Goal: Task Accomplishment & Management: Manage account settings

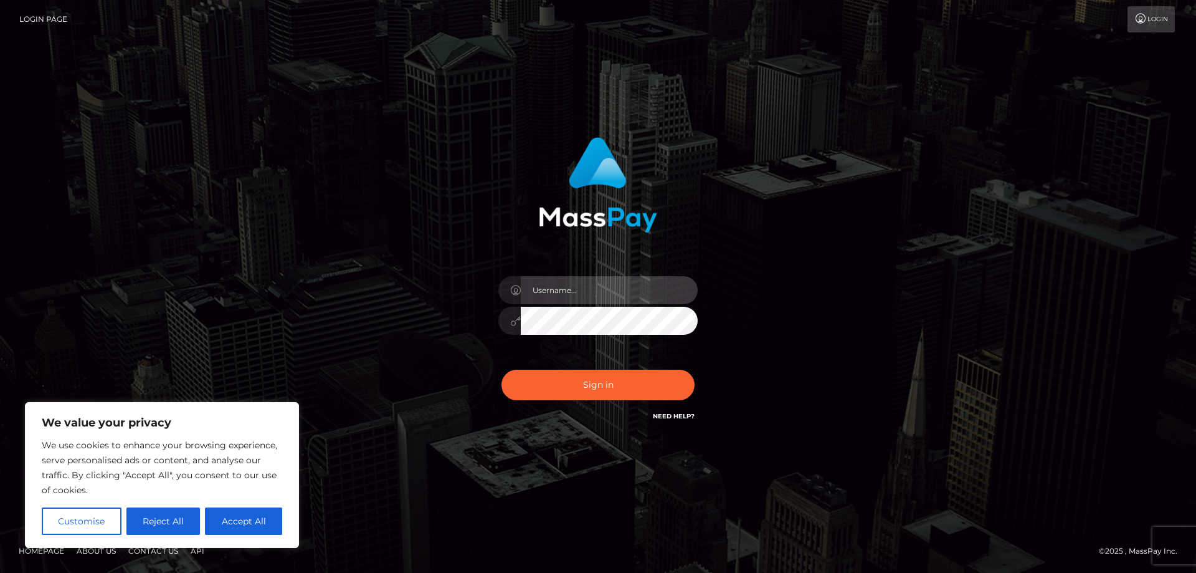
click at [566, 297] on input "text" at bounding box center [609, 290] width 177 height 28
paste input "ap.wight"
type input "ap.wight"
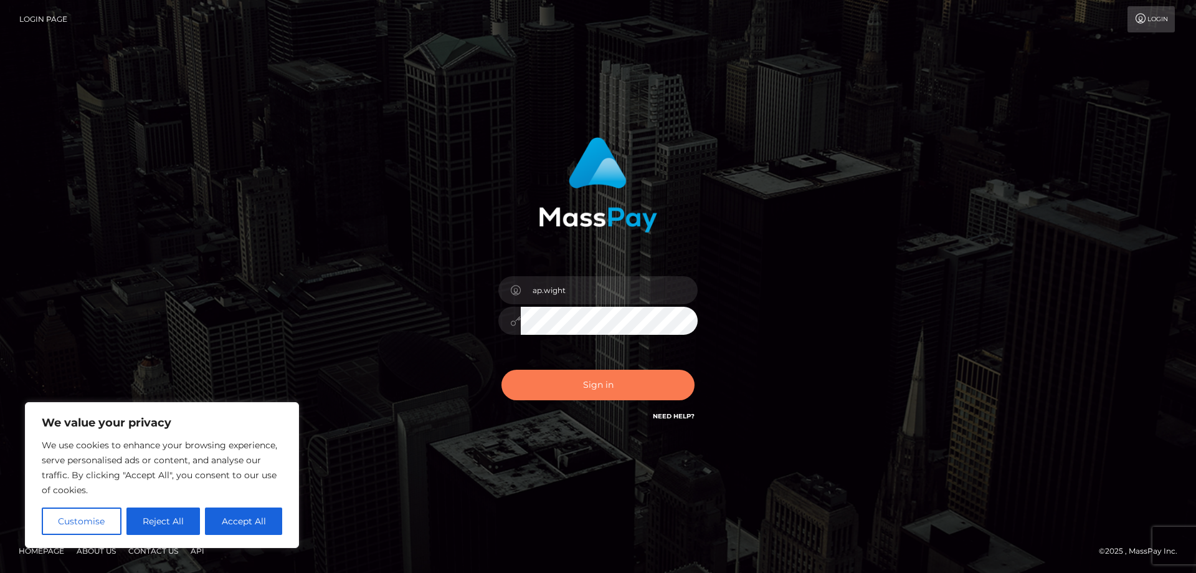
click at [581, 388] on button "Sign in" at bounding box center [598, 385] width 193 height 31
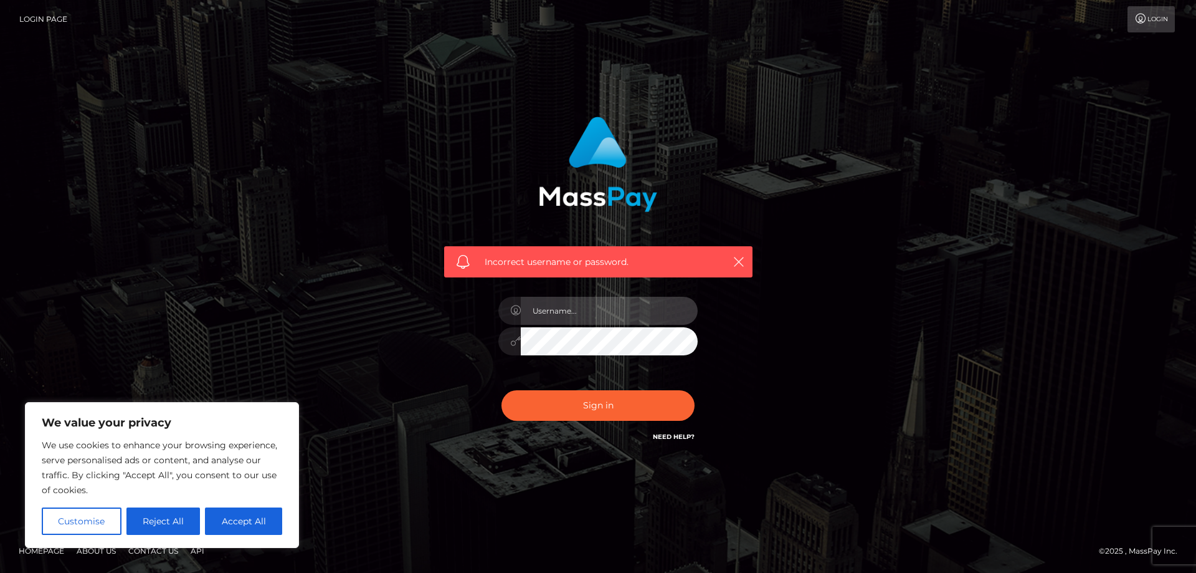
click at [579, 314] on input "text" at bounding box center [609, 311] width 177 height 28
click at [541, 306] on input "text" at bounding box center [609, 311] width 177 height 28
paste input "ap.wight"
type input "ap.wight"
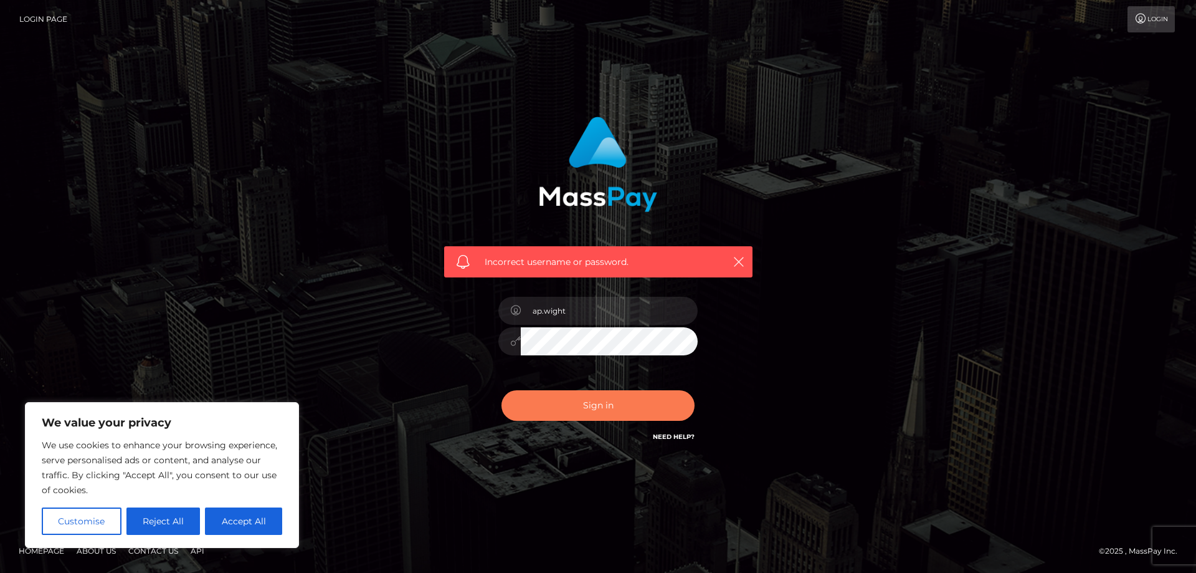
click at [575, 402] on button "Sign in" at bounding box center [598, 405] width 193 height 31
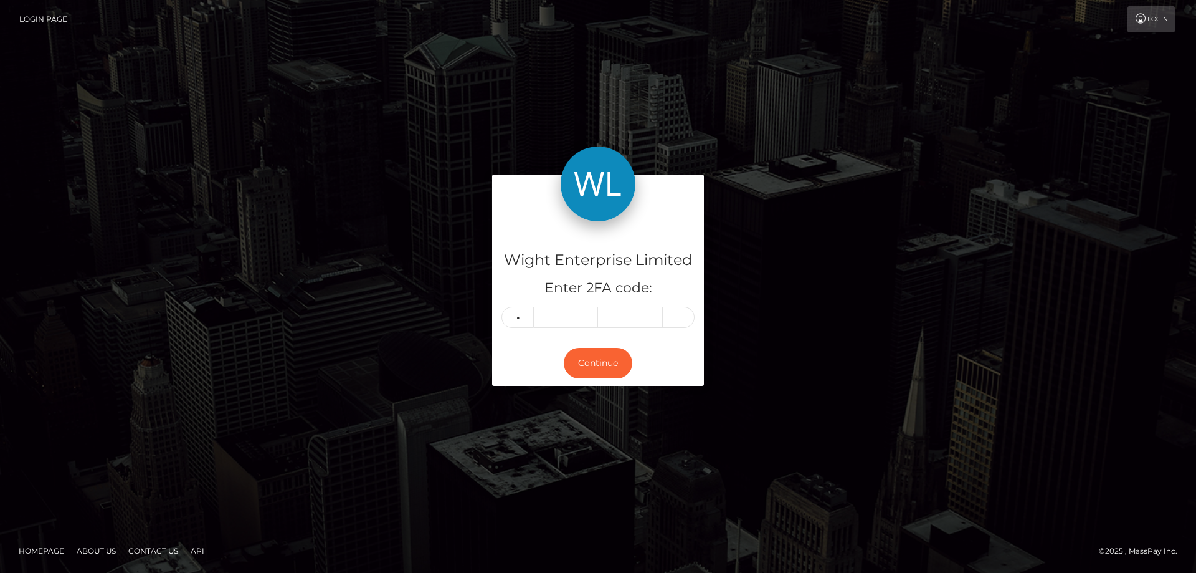
type input "1"
type input "0"
type input "3"
type input "5"
type input "7"
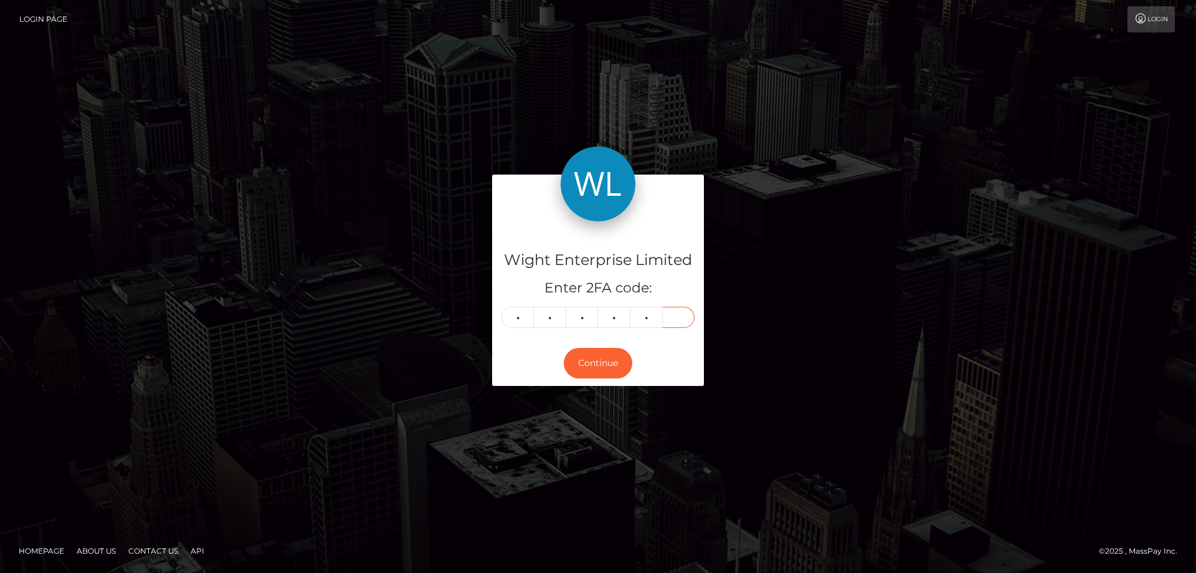
type input "8"
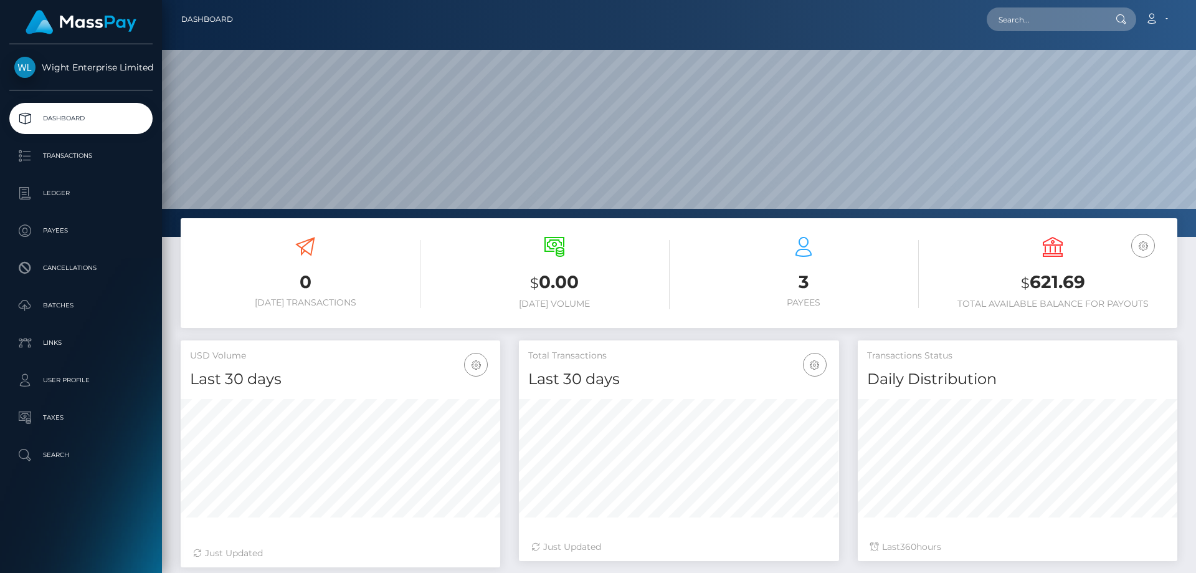
scroll to position [221, 320]
click at [59, 192] on p "Ledger" at bounding box center [80, 193] width 133 height 19
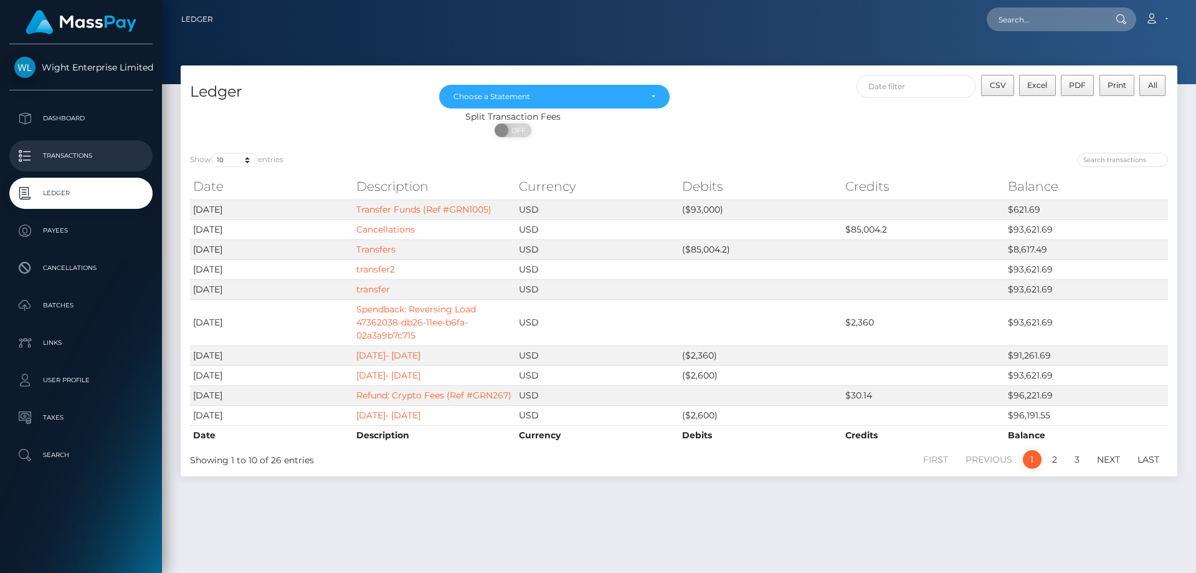
click at [76, 148] on p "Transactions" at bounding box center [80, 155] width 133 height 19
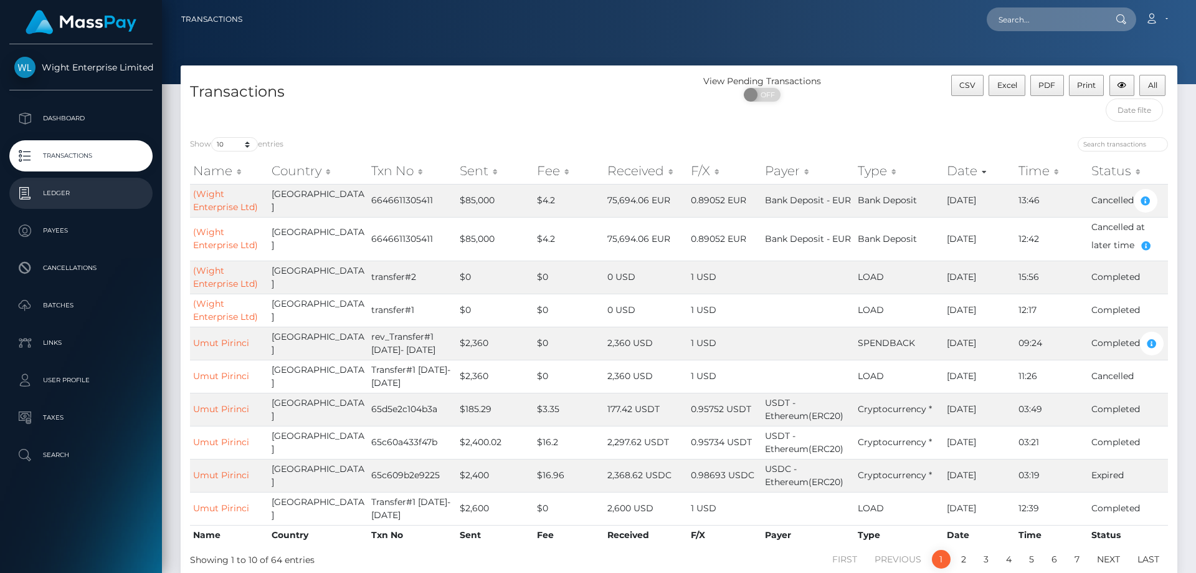
click at [50, 189] on p "Ledger" at bounding box center [80, 193] width 133 height 19
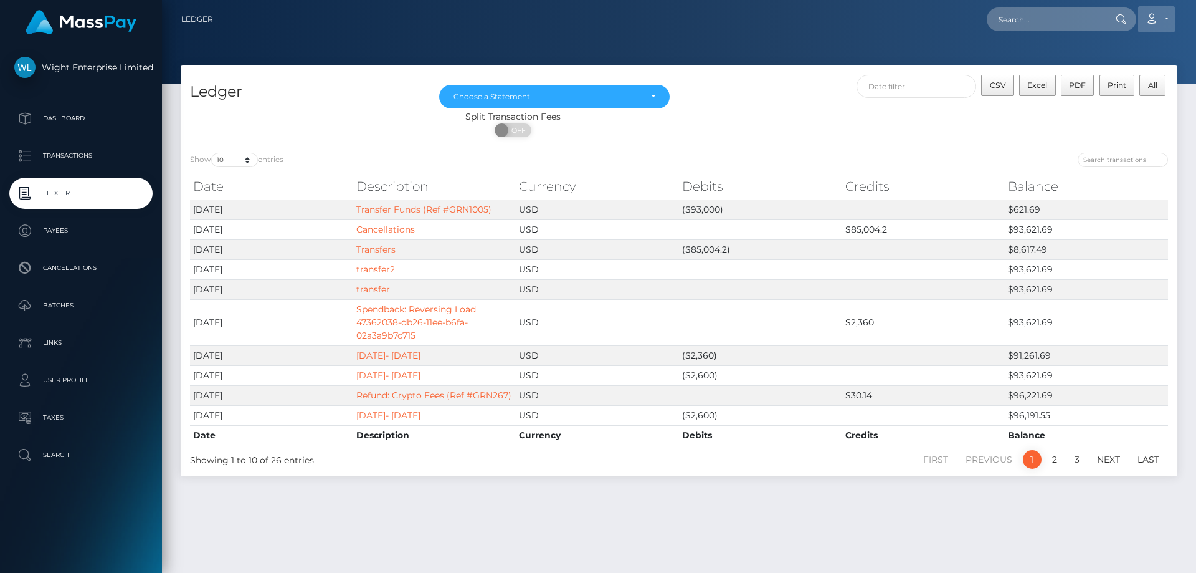
click at [1153, 16] on icon at bounding box center [1151, 19] width 13 height 10
click at [1099, 79] on link "Logout" at bounding box center [1127, 80] width 100 height 23
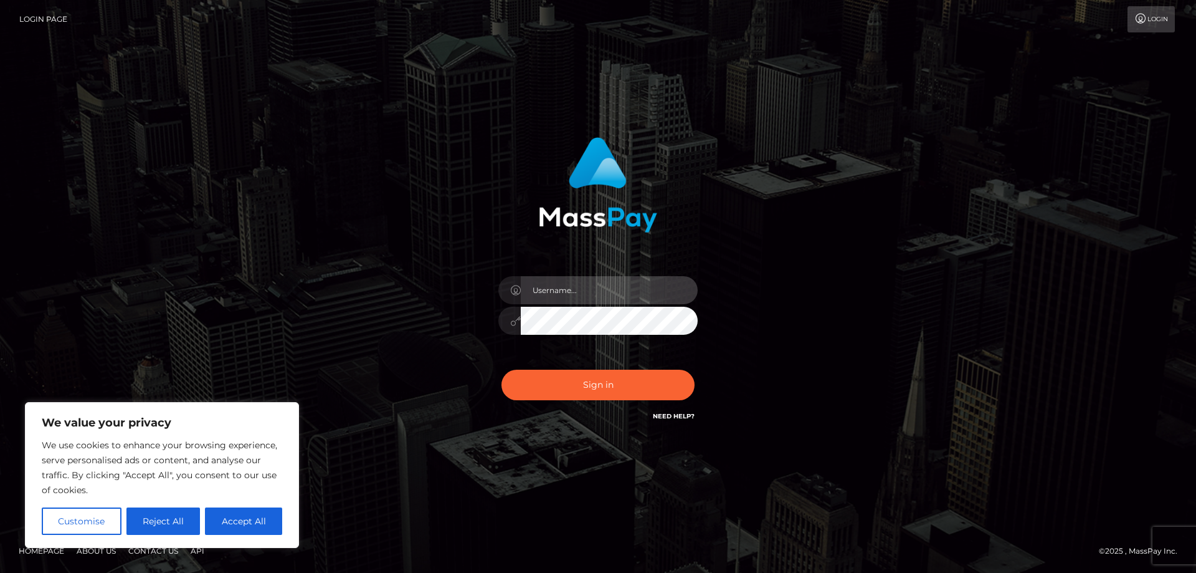
click at [545, 289] on input "text" at bounding box center [609, 290] width 177 height 28
paste input "ap.vent"
type input "ap.vent"
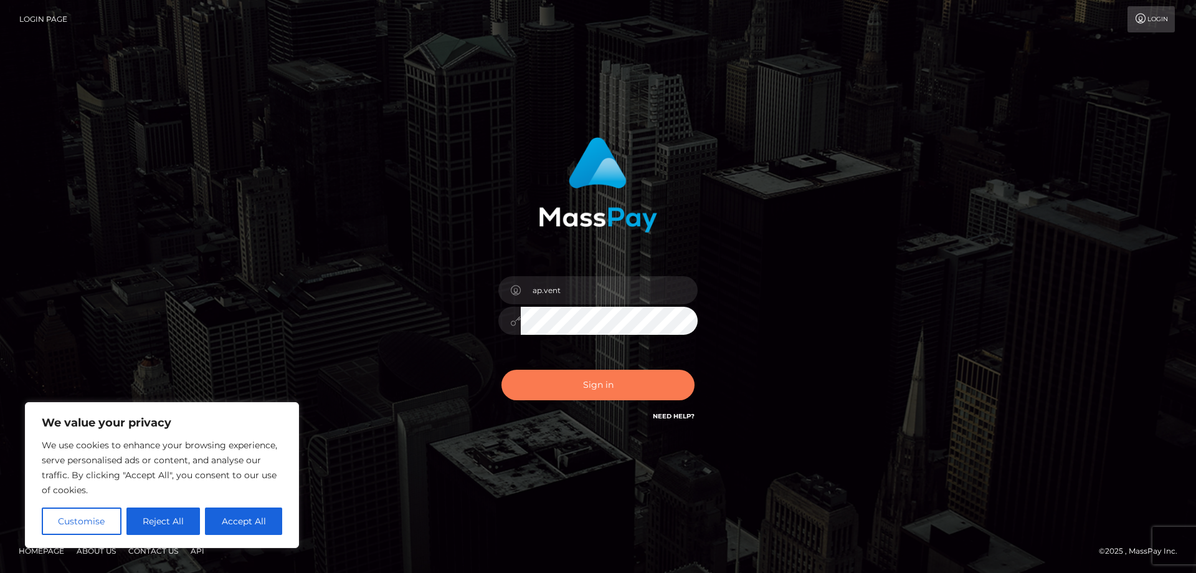
click at [569, 385] on button "Sign in" at bounding box center [598, 385] width 193 height 31
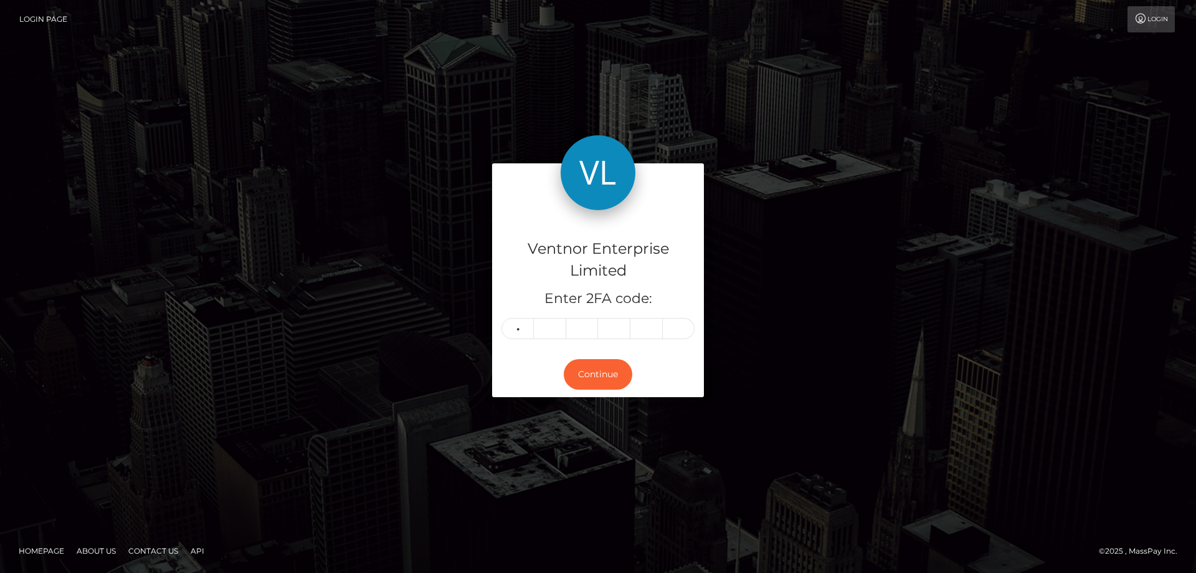
type input "9"
type input "6"
type input "1"
type input "4"
type input "2"
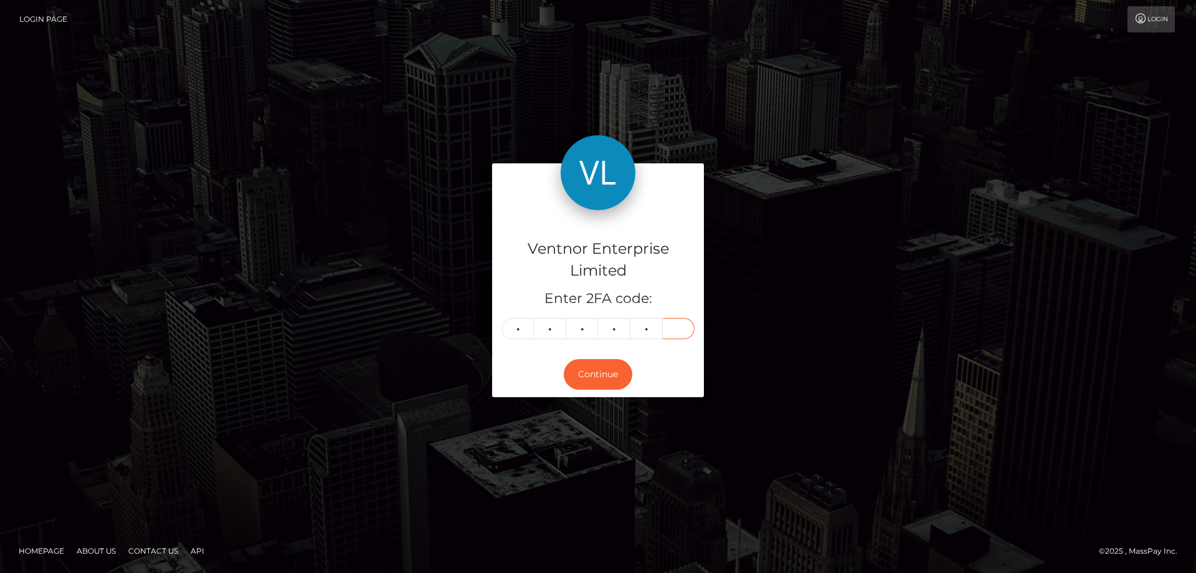
type input "9"
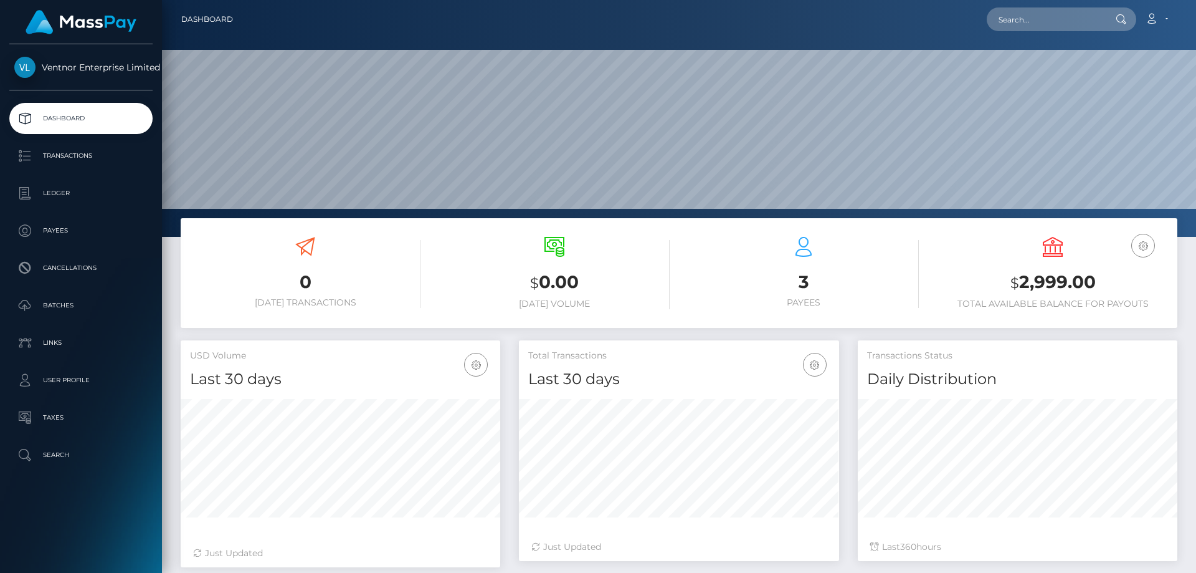
scroll to position [221, 320]
click at [65, 184] on p "Ledger" at bounding box center [80, 193] width 133 height 19
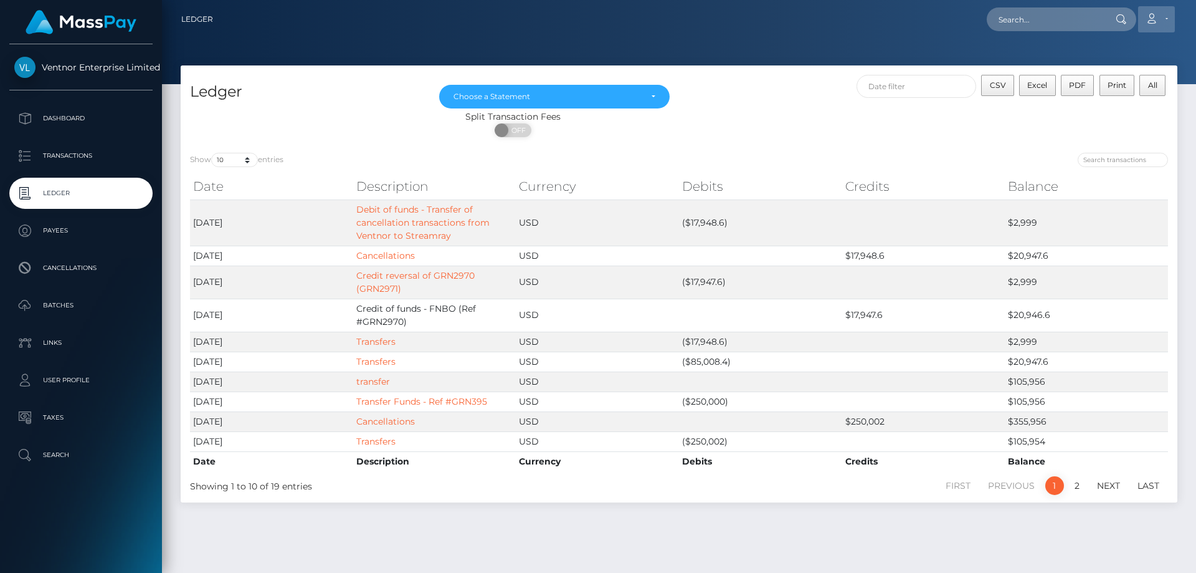
click at [1155, 20] on icon at bounding box center [1151, 19] width 13 height 10
click at [1127, 77] on link "Logout" at bounding box center [1127, 80] width 100 height 23
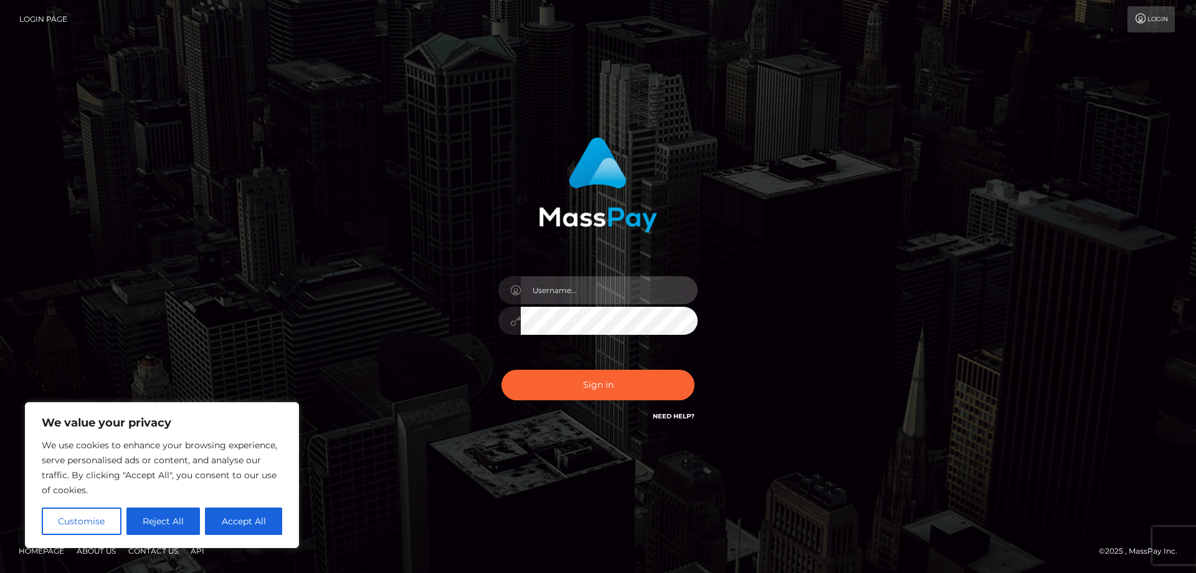
click at [581, 288] on input "text" at bounding box center [609, 290] width 177 height 28
paste input "ap.mb"
type input "ap.mb"
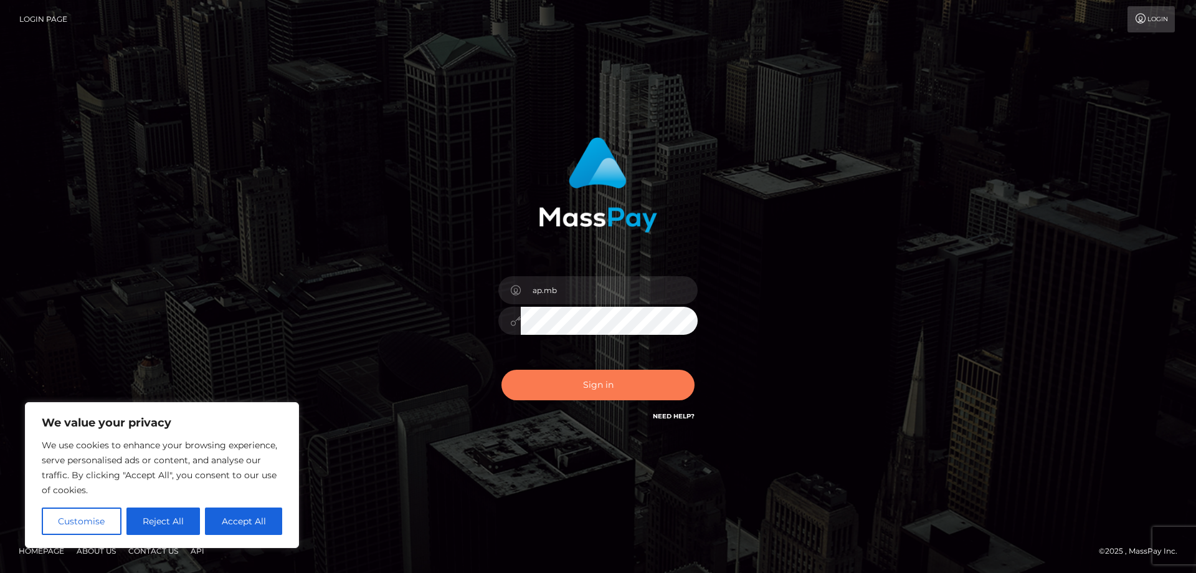
click at [599, 388] on button "Sign in" at bounding box center [598, 385] width 193 height 31
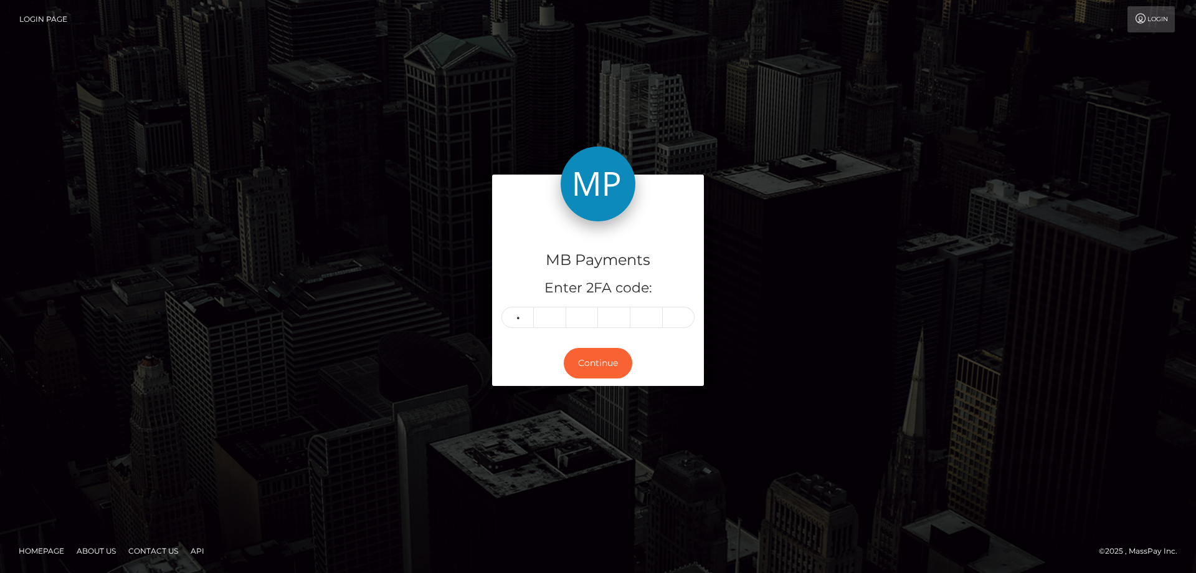
type input "6"
type input "5"
type input "9"
type input "6"
type input "5"
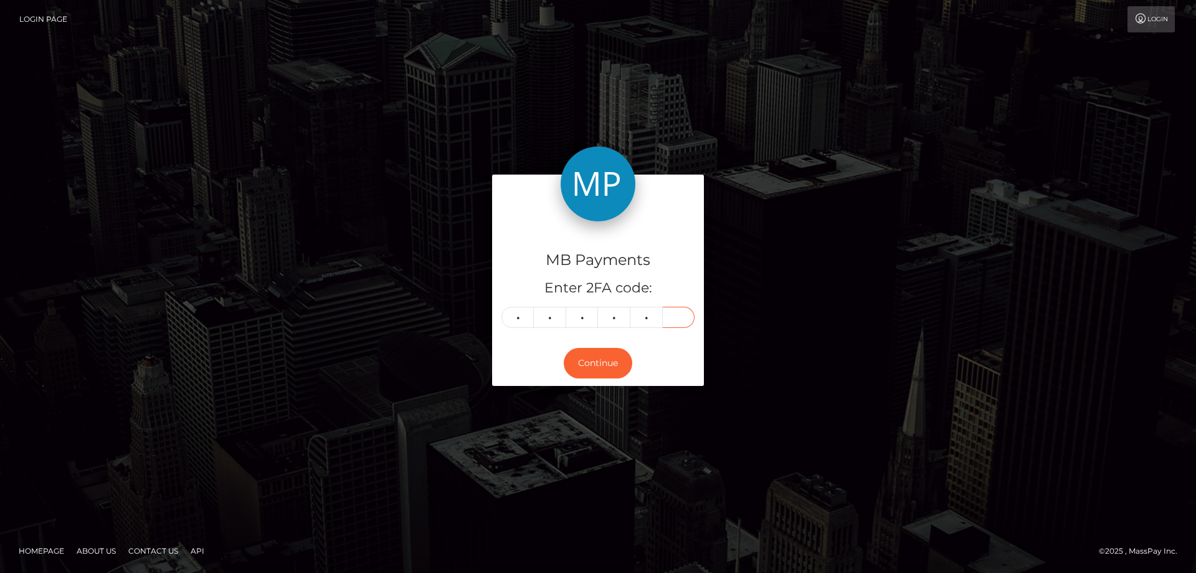
type input "8"
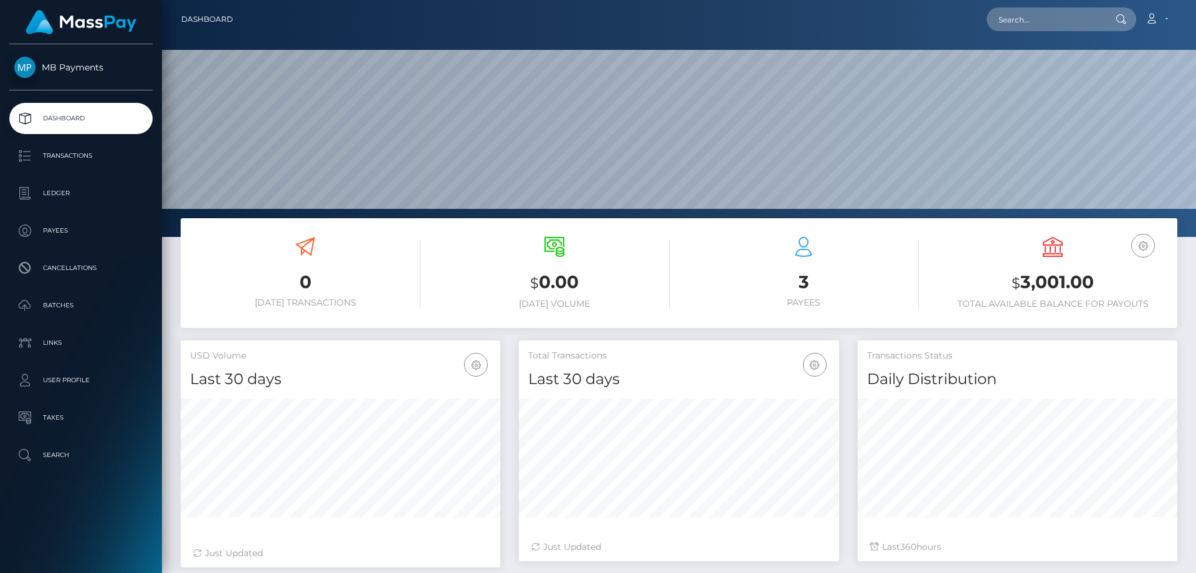
scroll to position [221, 320]
click at [55, 188] on p "Ledger" at bounding box center [80, 193] width 133 height 19
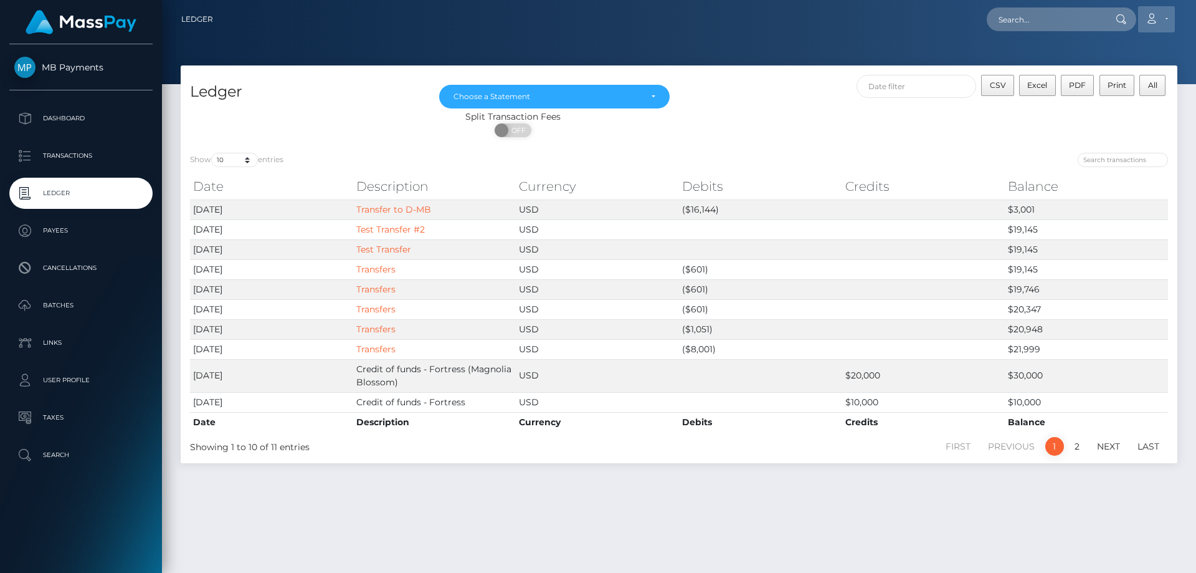
click at [1158, 18] on icon at bounding box center [1151, 19] width 13 height 10
click at [1125, 86] on link "Logout" at bounding box center [1127, 80] width 100 height 23
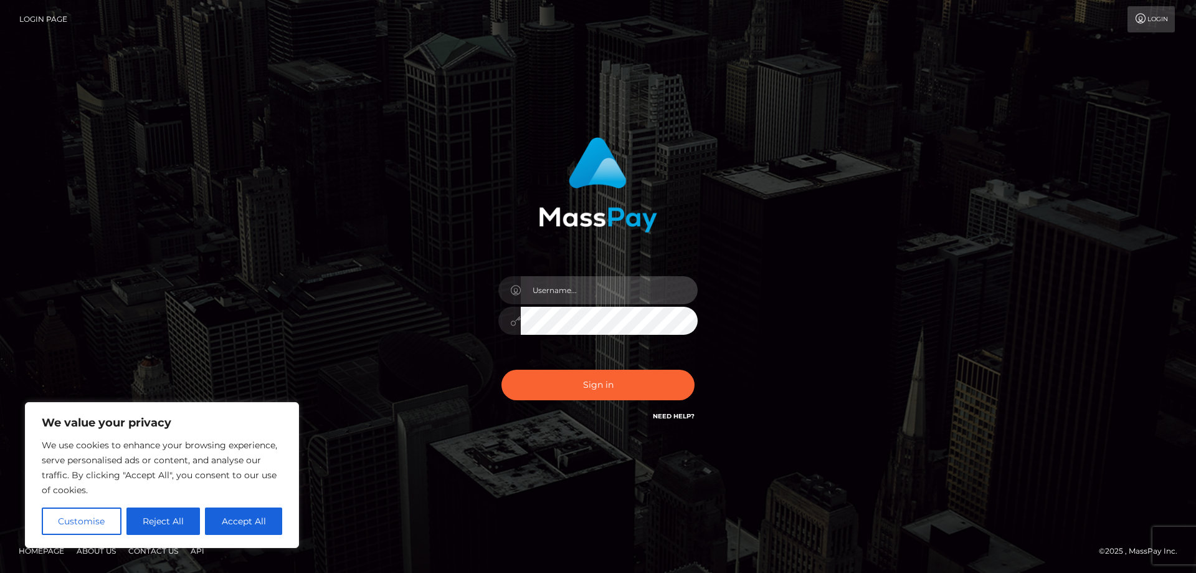
click at [576, 282] on input "text" at bounding box center [609, 290] width 177 height 28
paste input "APteam.medley"
type input "APteam.medley"
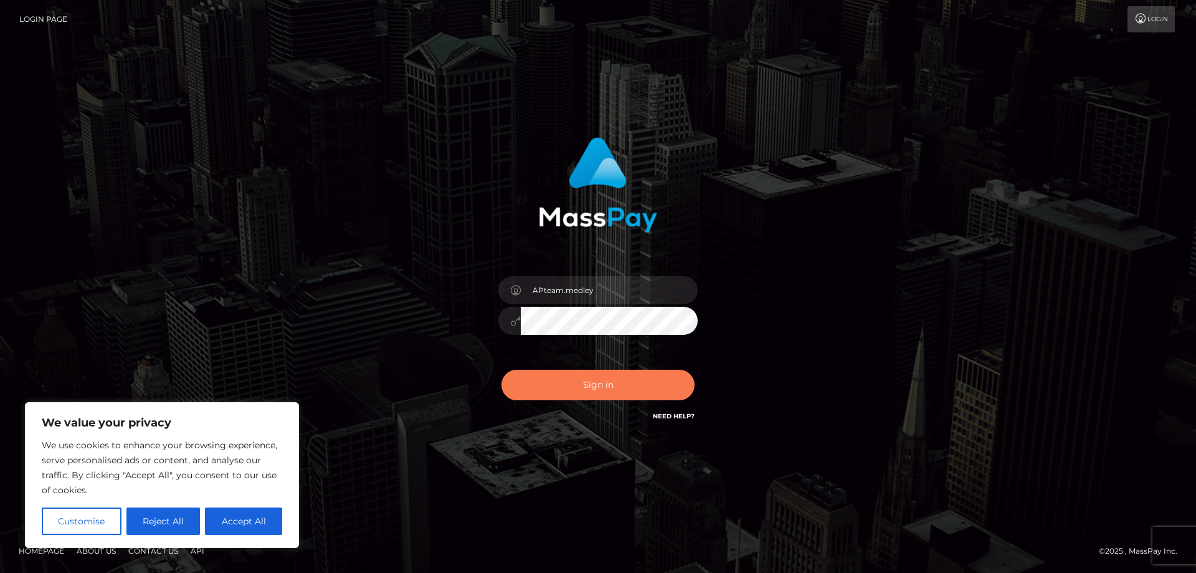
click at [570, 384] on button "Sign in" at bounding box center [598, 385] width 193 height 31
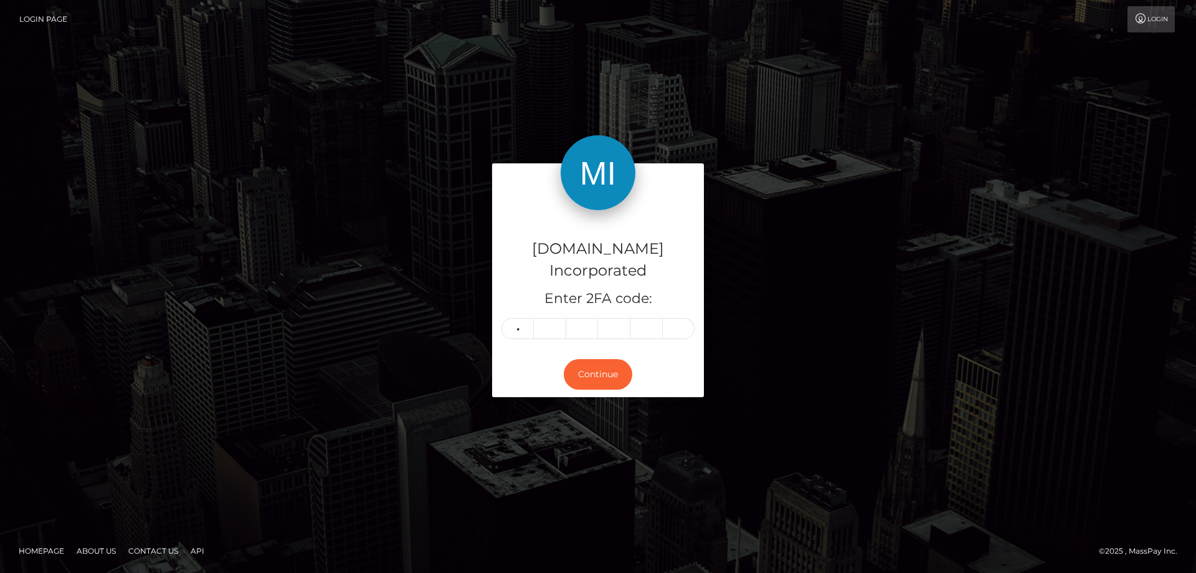
type input "1"
type input "5"
type input "9"
type input "1"
type input "7"
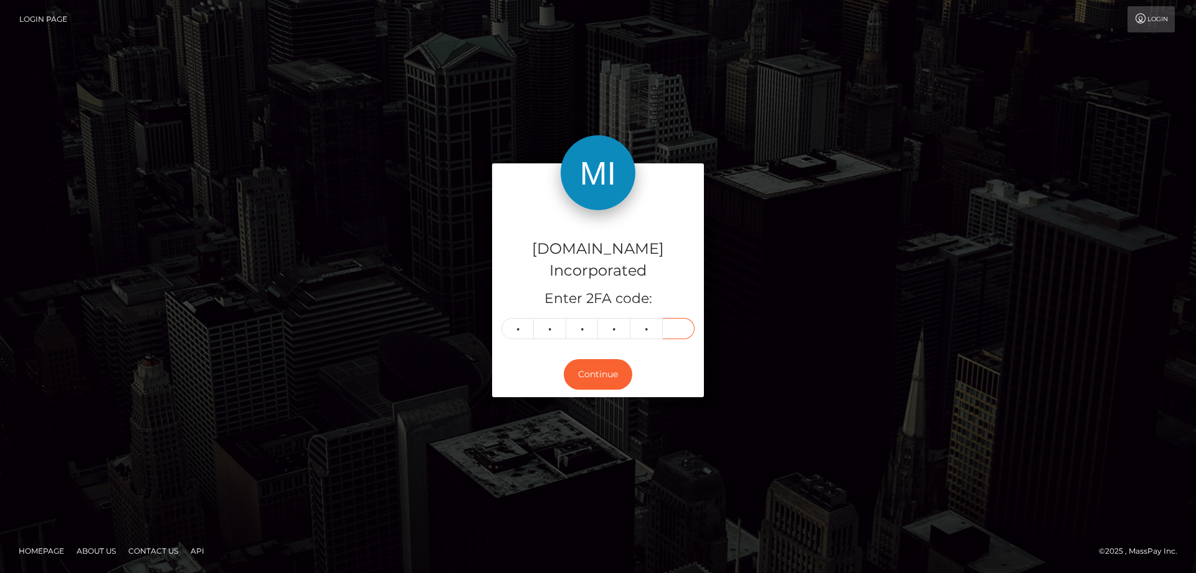
type input "1"
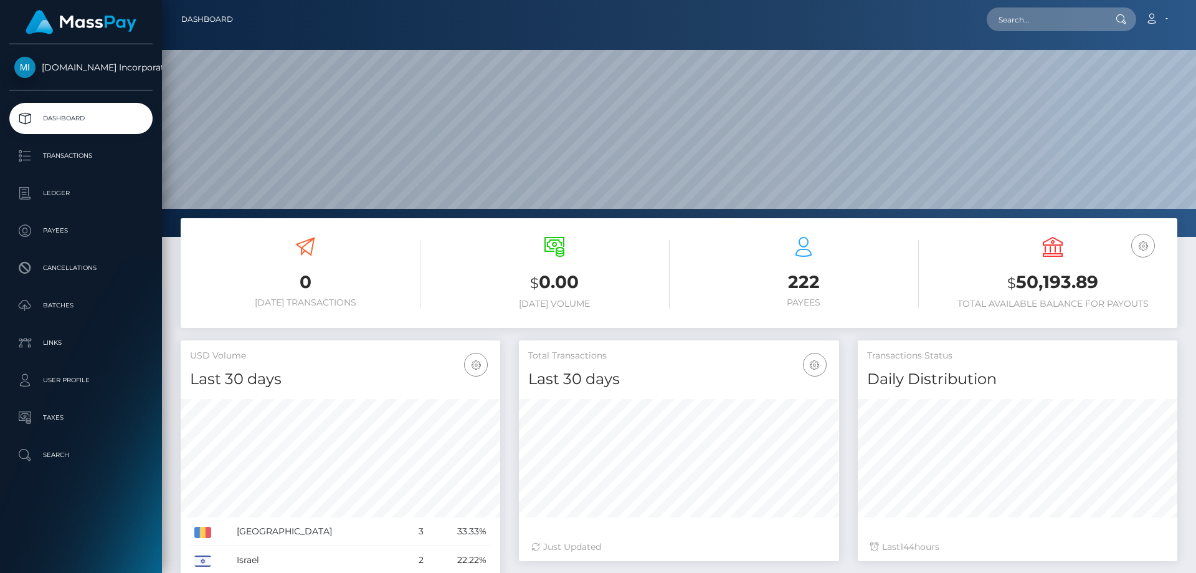
scroll to position [221, 320]
click at [44, 189] on p "Ledger" at bounding box center [80, 193] width 133 height 19
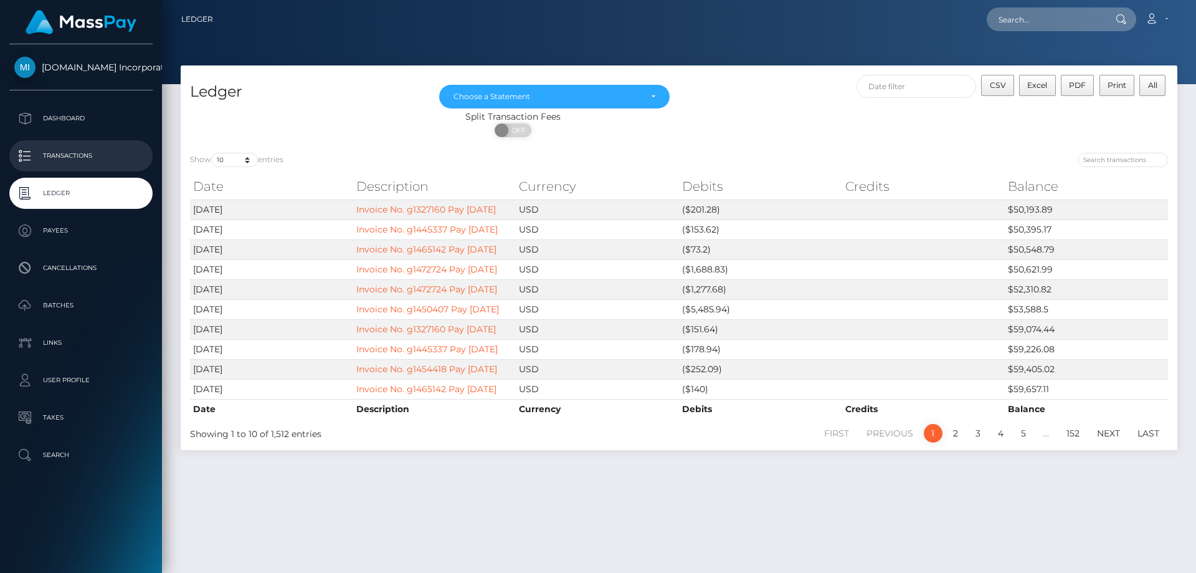
click at [69, 153] on p "Transactions" at bounding box center [80, 155] width 133 height 19
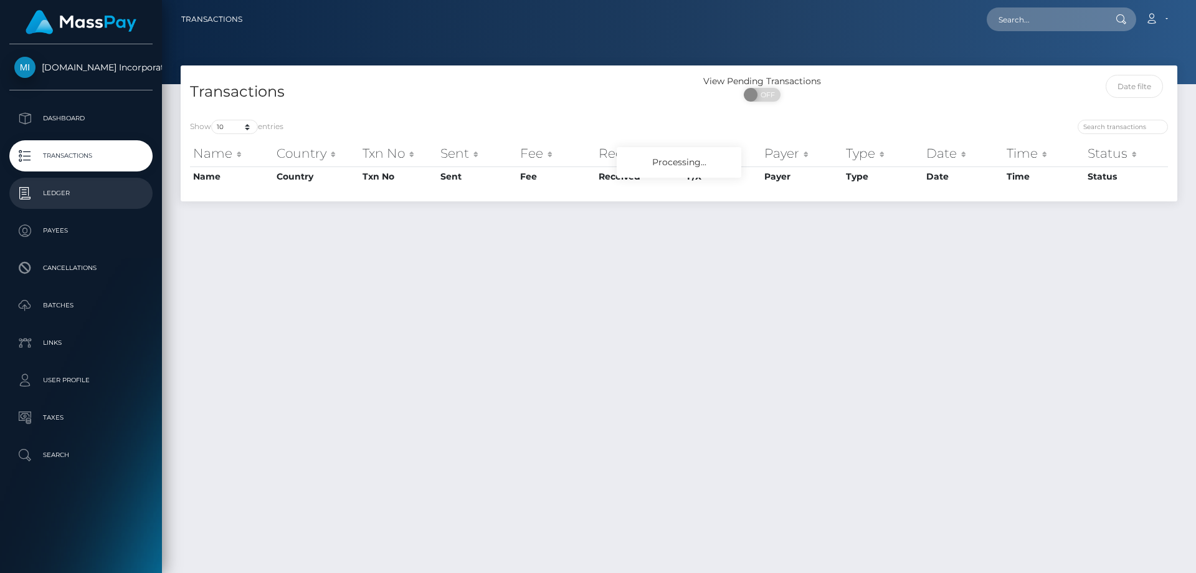
click at [64, 189] on p "Ledger" at bounding box center [80, 193] width 133 height 19
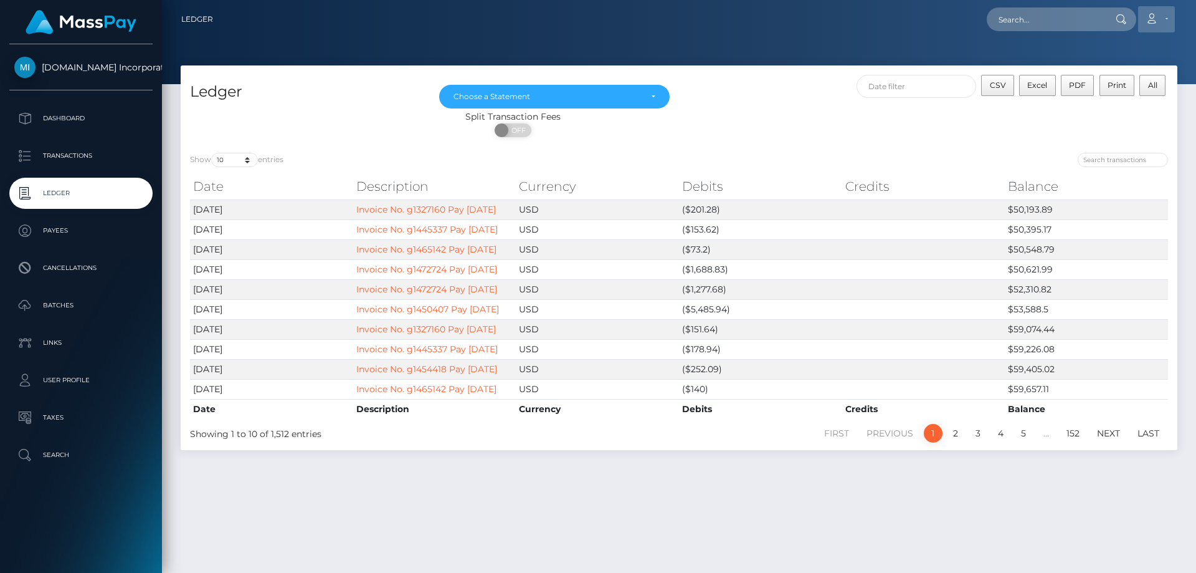
click at [1162, 18] on link "Account" at bounding box center [1156, 19] width 37 height 26
click at [1107, 85] on link "Logout" at bounding box center [1127, 80] width 100 height 23
